Goal: Transaction & Acquisition: Download file/media

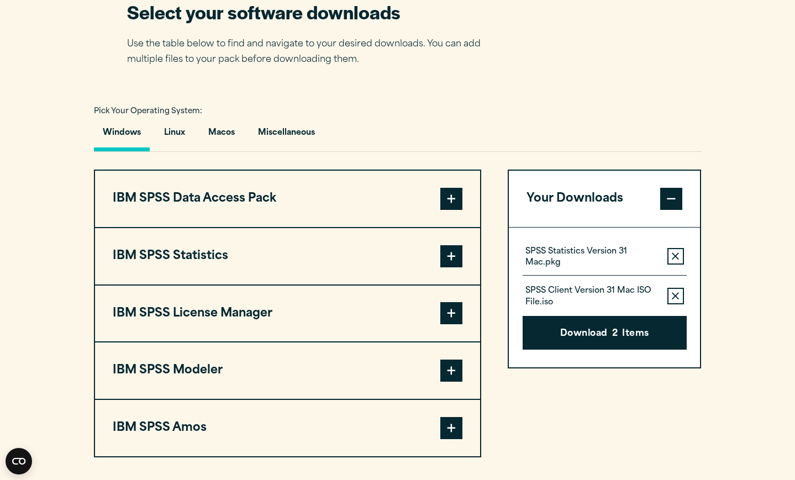
scroll to position [726, 0]
click at [453, 257] on span at bounding box center [451, 256] width 22 height 22
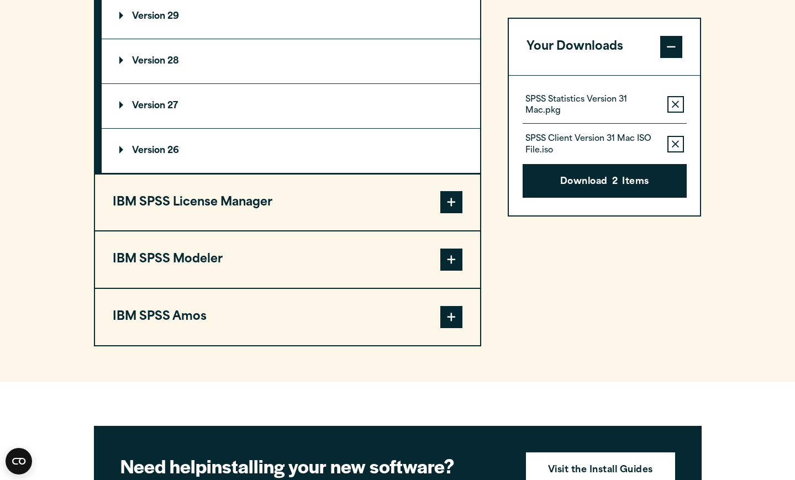
scroll to position [1104, 0]
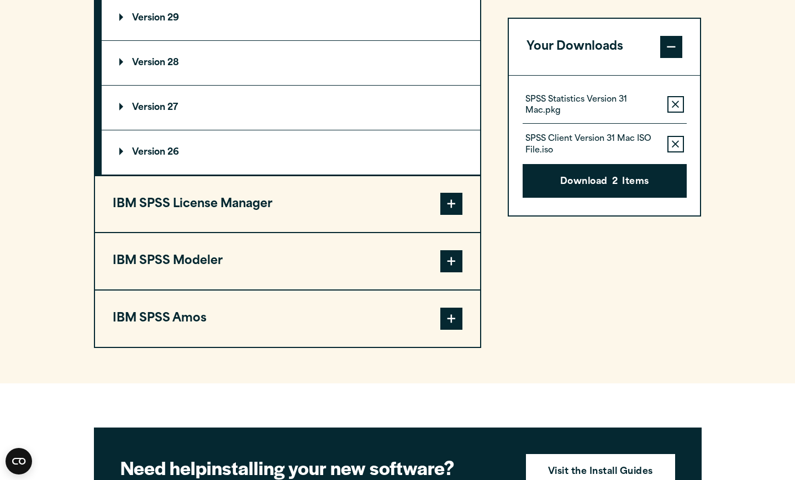
click at [451, 208] on span at bounding box center [451, 204] width 22 height 22
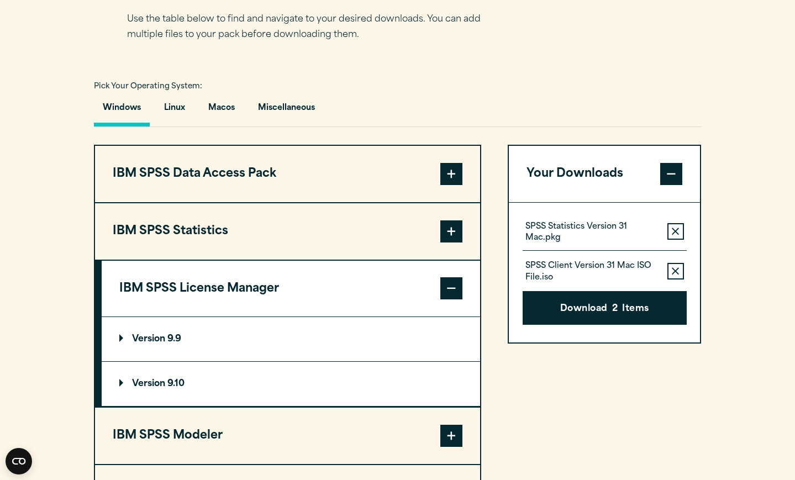
scroll to position [749, 0]
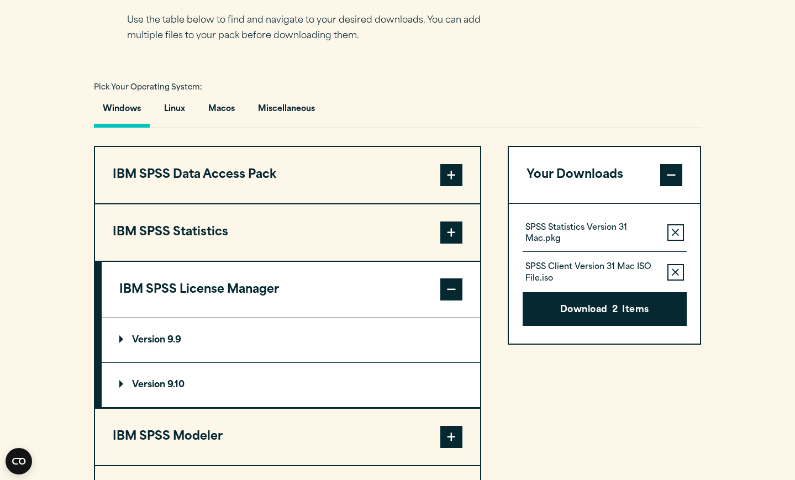
click at [451, 236] on span at bounding box center [451, 233] width 22 height 22
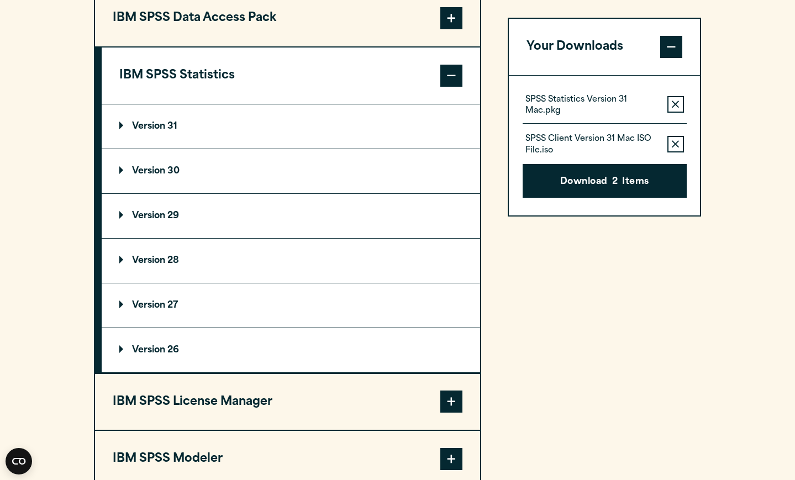
scroll to position [911, 0]
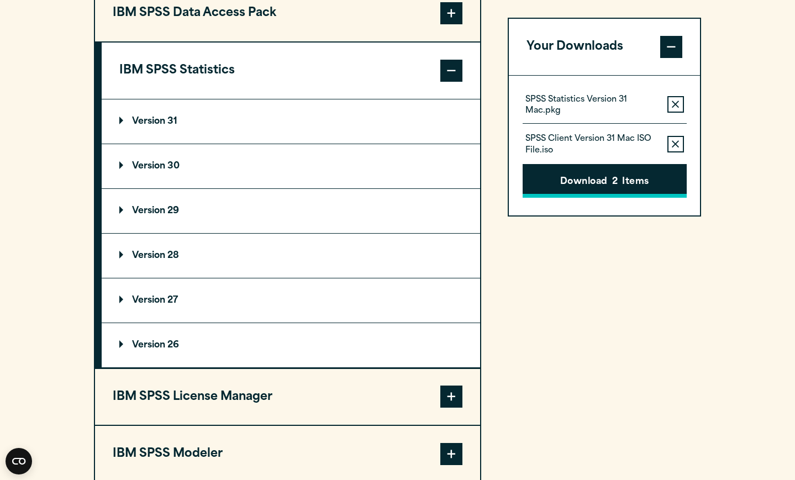
click at [601, 183] on button "Download 2 Items" at bounding box center [605, 181] width 164 height 34
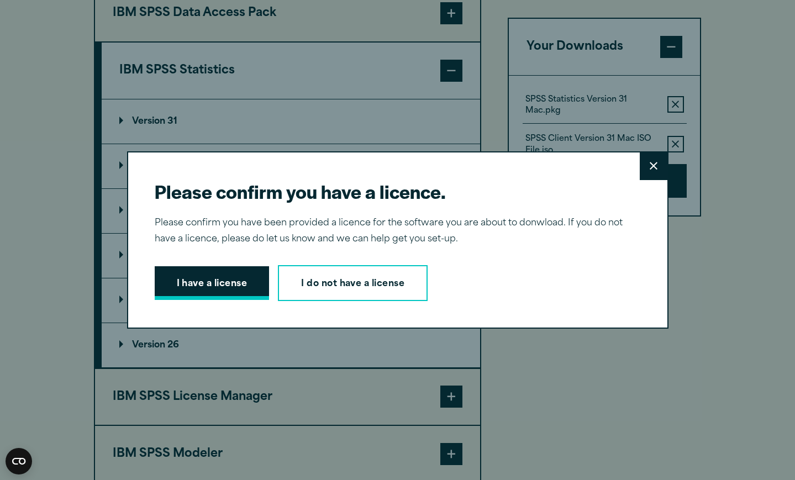
click at [235, 286] on button "I have a license" at bounding box center [212, 283] width 115 height 34
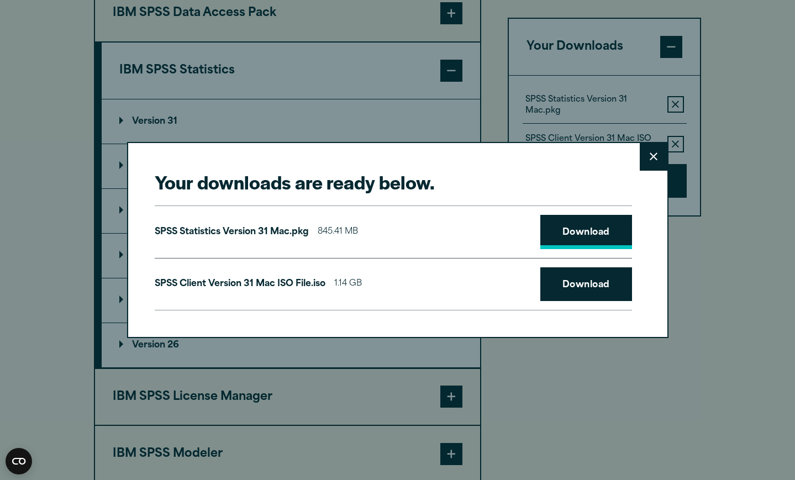
click at [583, 236] on link "Download" at bounding box center [586, 232] width 92 height 34
click at [584, 278] on link "Download" at bounding box center [586, 284] width 92 height 34
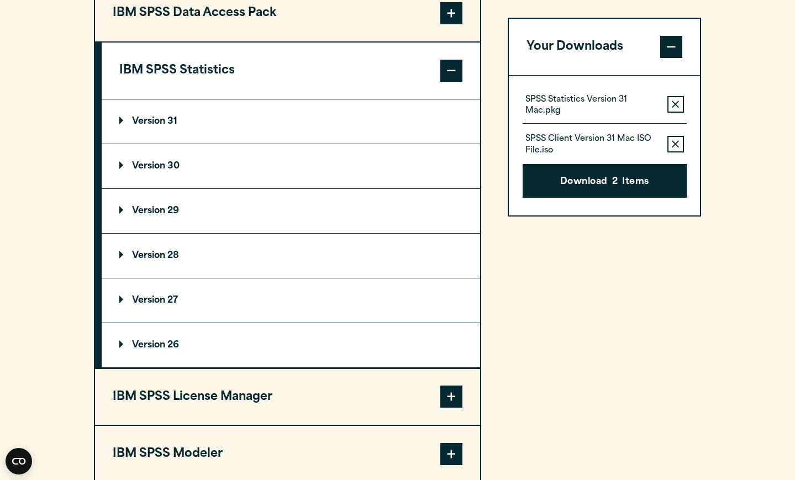
click at [501, 35] on div "Your downloads are ready below. Close SPSS Statistics Version 31 Mac.pkg 845.41…" at bounding box center [397, 240] width 795 height 480
click at [164, 214] on p "Version 29" at bounding box center [149, 211] width 60 height 9
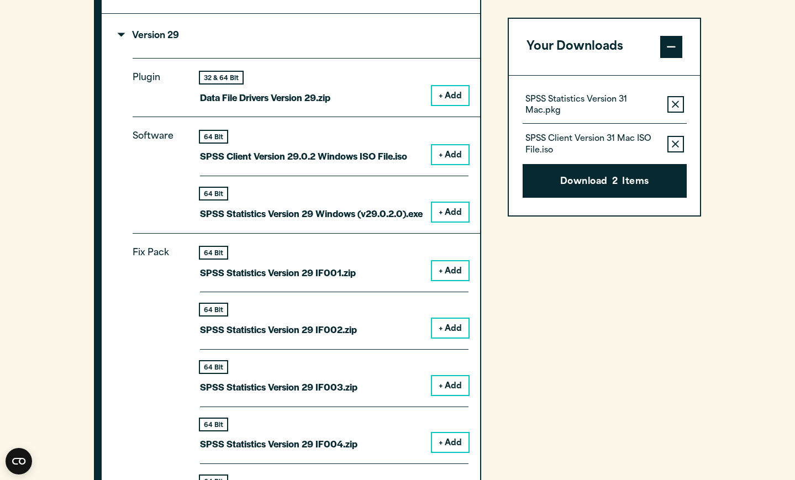
scroll to position [1084, 0]
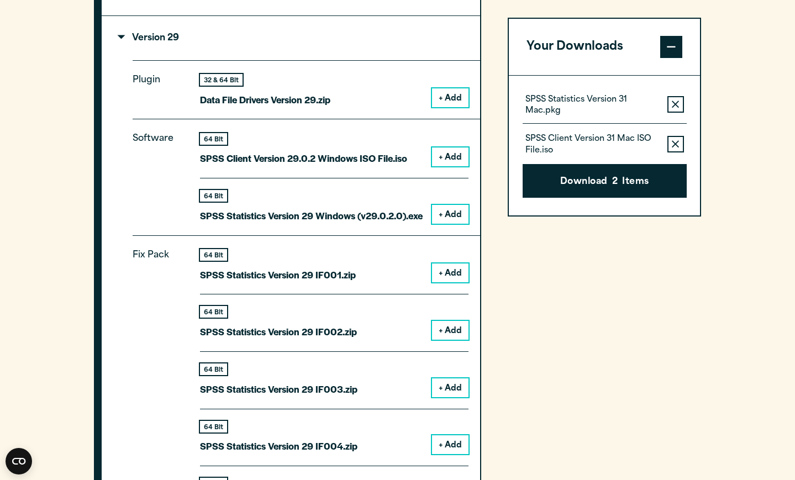
click at [122, 38] on summary "Version 29" at bounding box center [291, 38] width 378 height 44
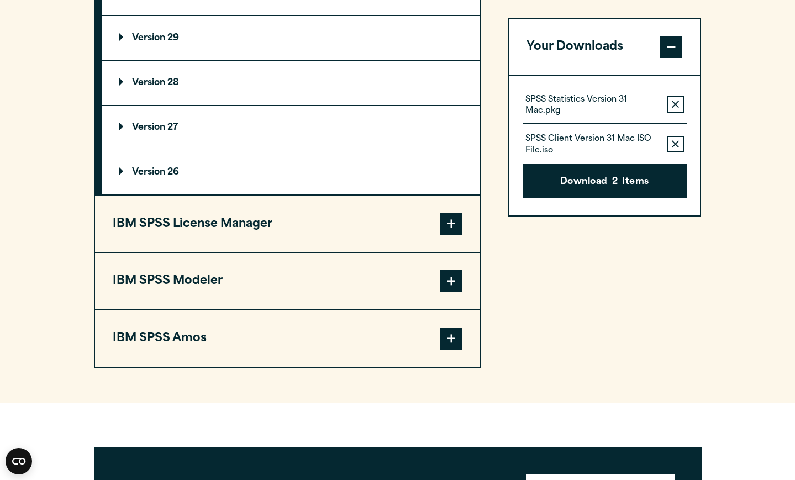
click at [162, 85] on p "Version 28" at bounding box center [149, 82] width 60 height 9
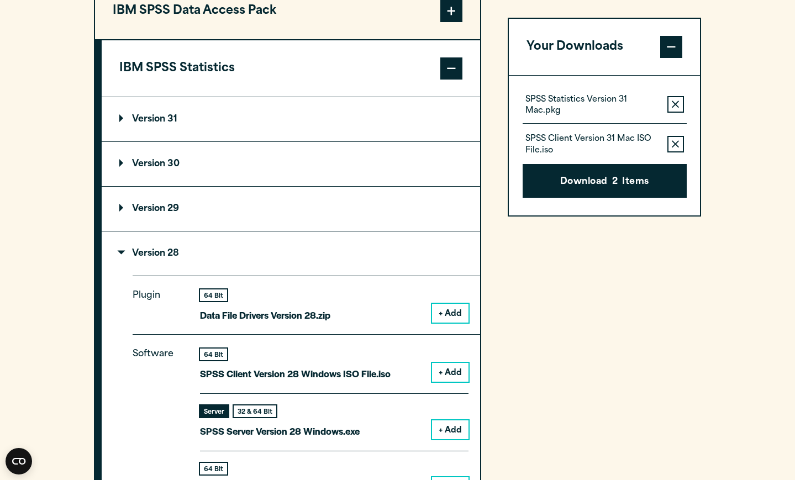
scroll to position [913, 0]
click at [124, 252] on summary "Version 28" at bounding box center [291, 253] width 378 height 44
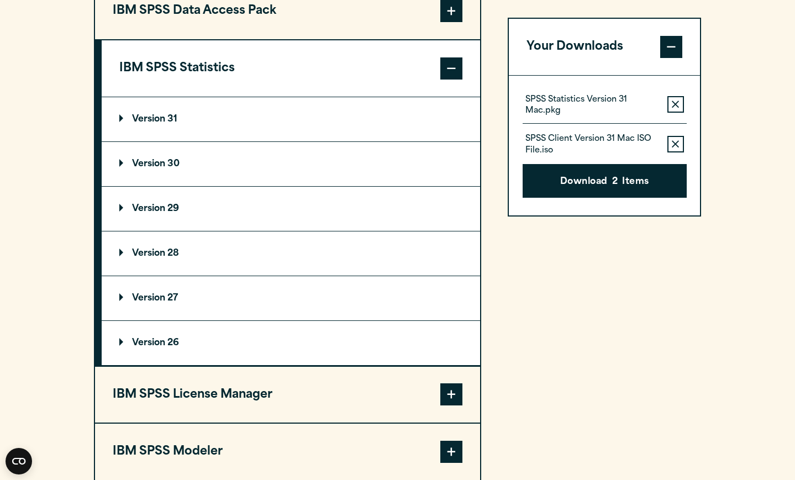
click at [169, 298] on p "Version 27" at bounding box center [148, 298] width 59 height 9
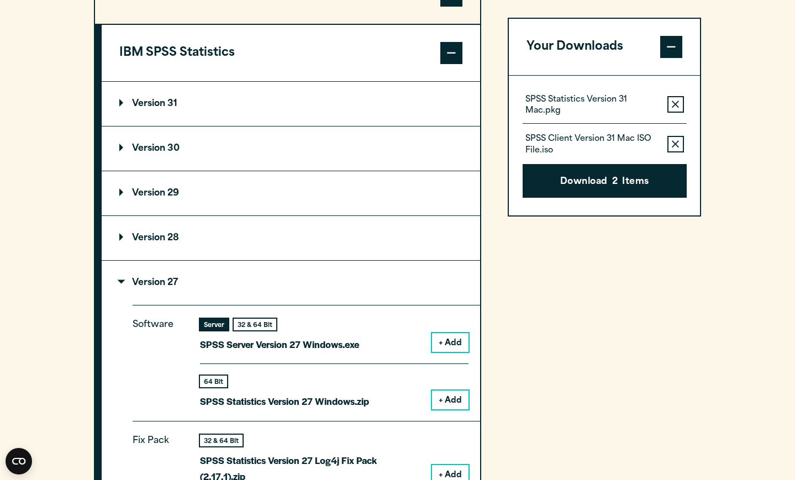
scroll to position [927, 0]
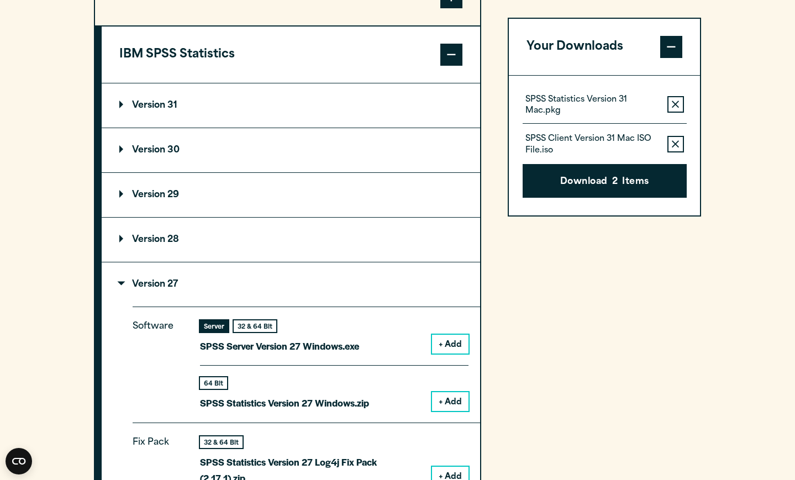
click at [152, 195] on p "Version 29" at bounding box center [149, 195] width 60 height 9
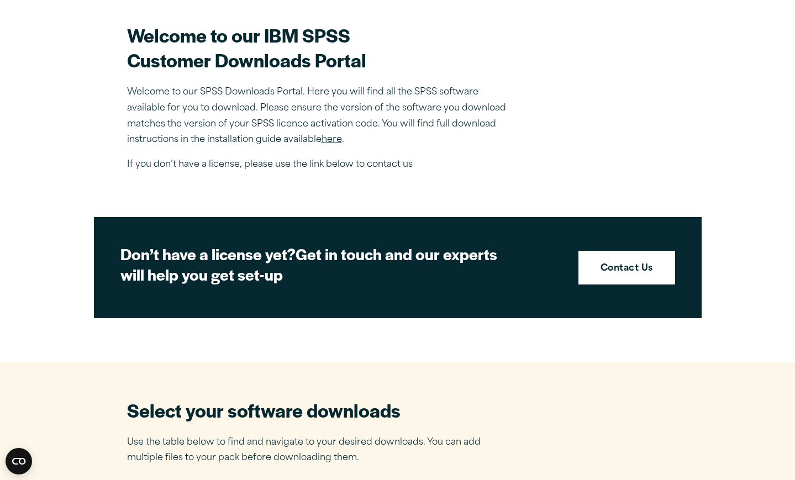
scroll to position [327, 0]
